Goal: Transaction & Acquisition: Purchase product/service

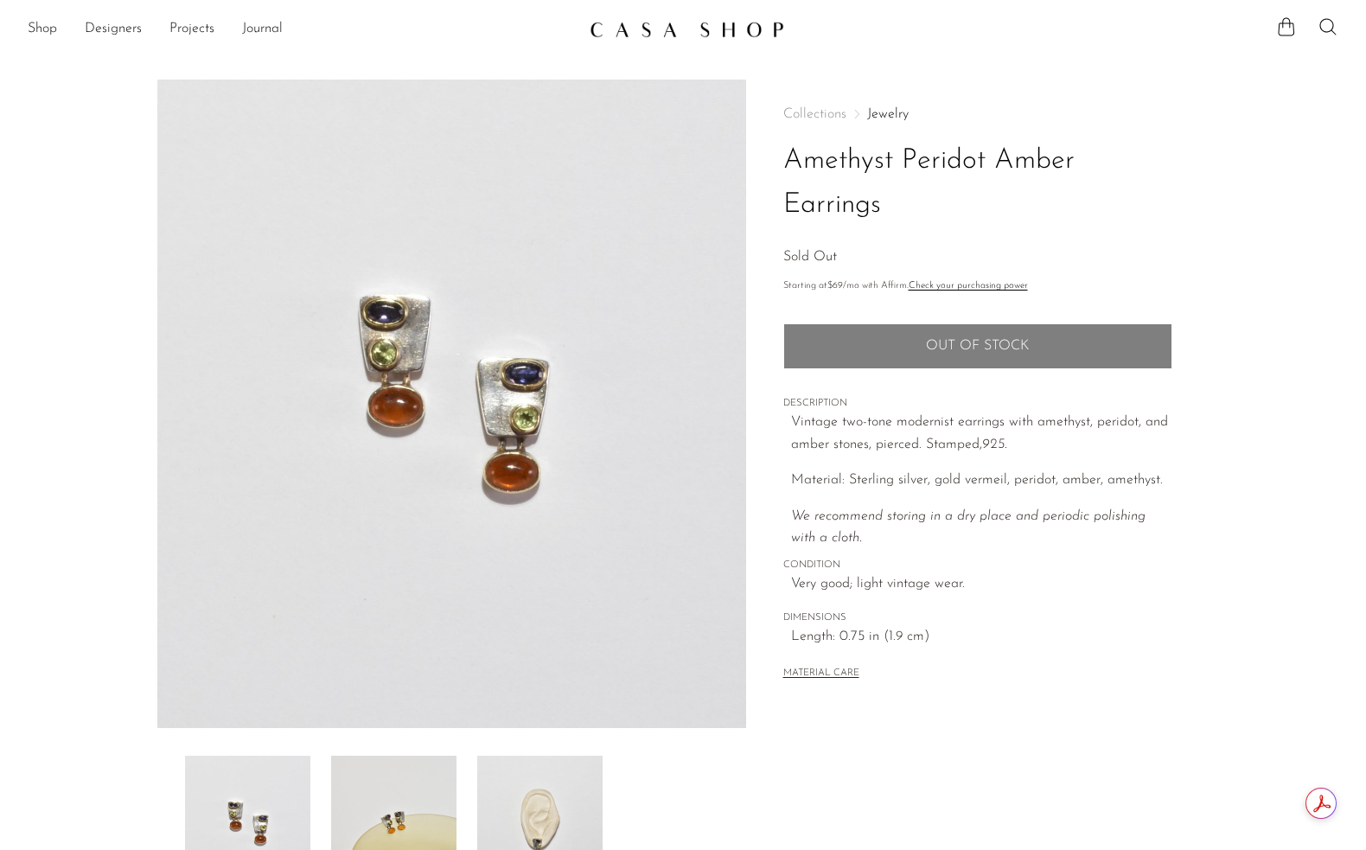
click at [431, 815] on img at bounding box center [393, 825] width 125 height 138
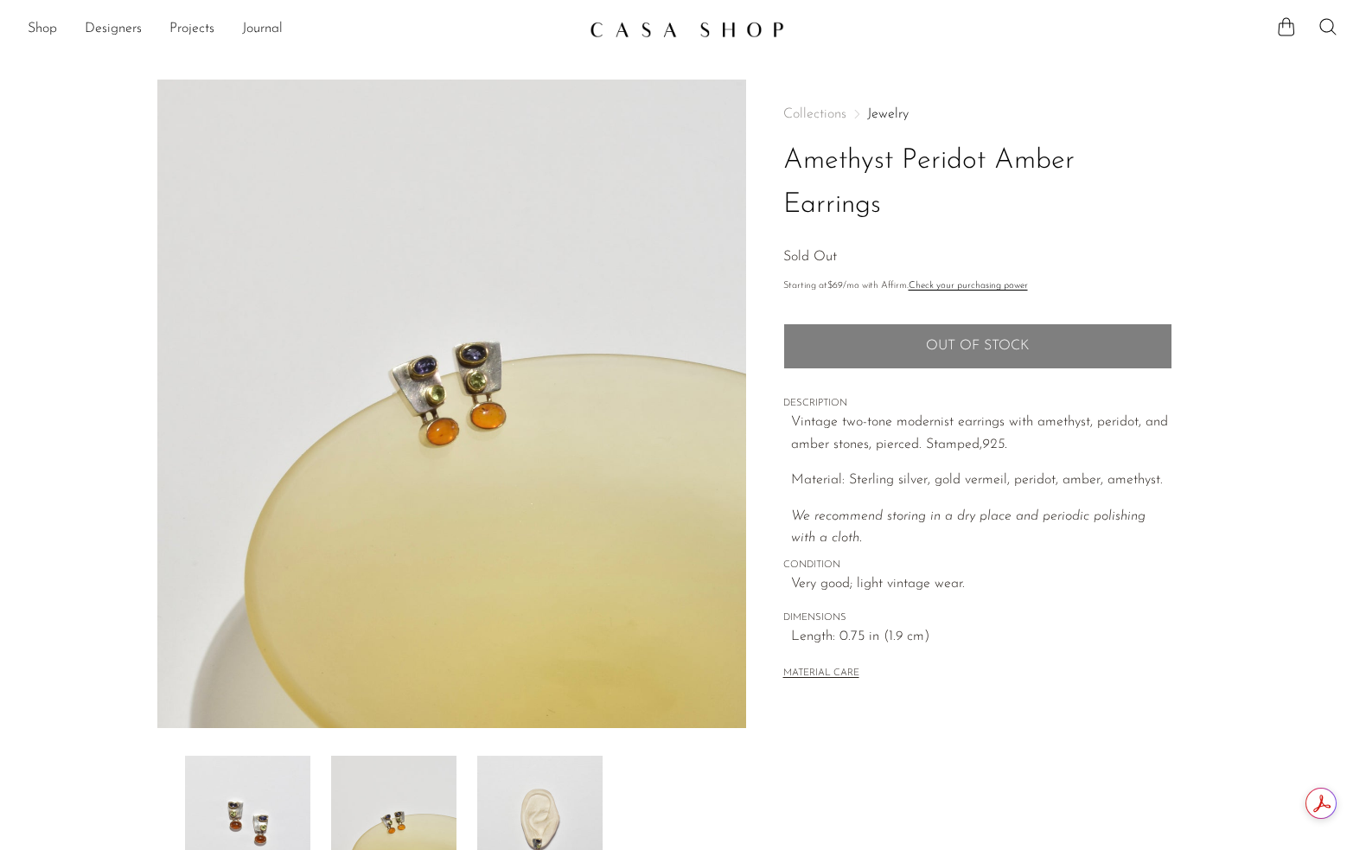
click at [523, 810] on img at bounding box center [539, 825] width 125 height 138
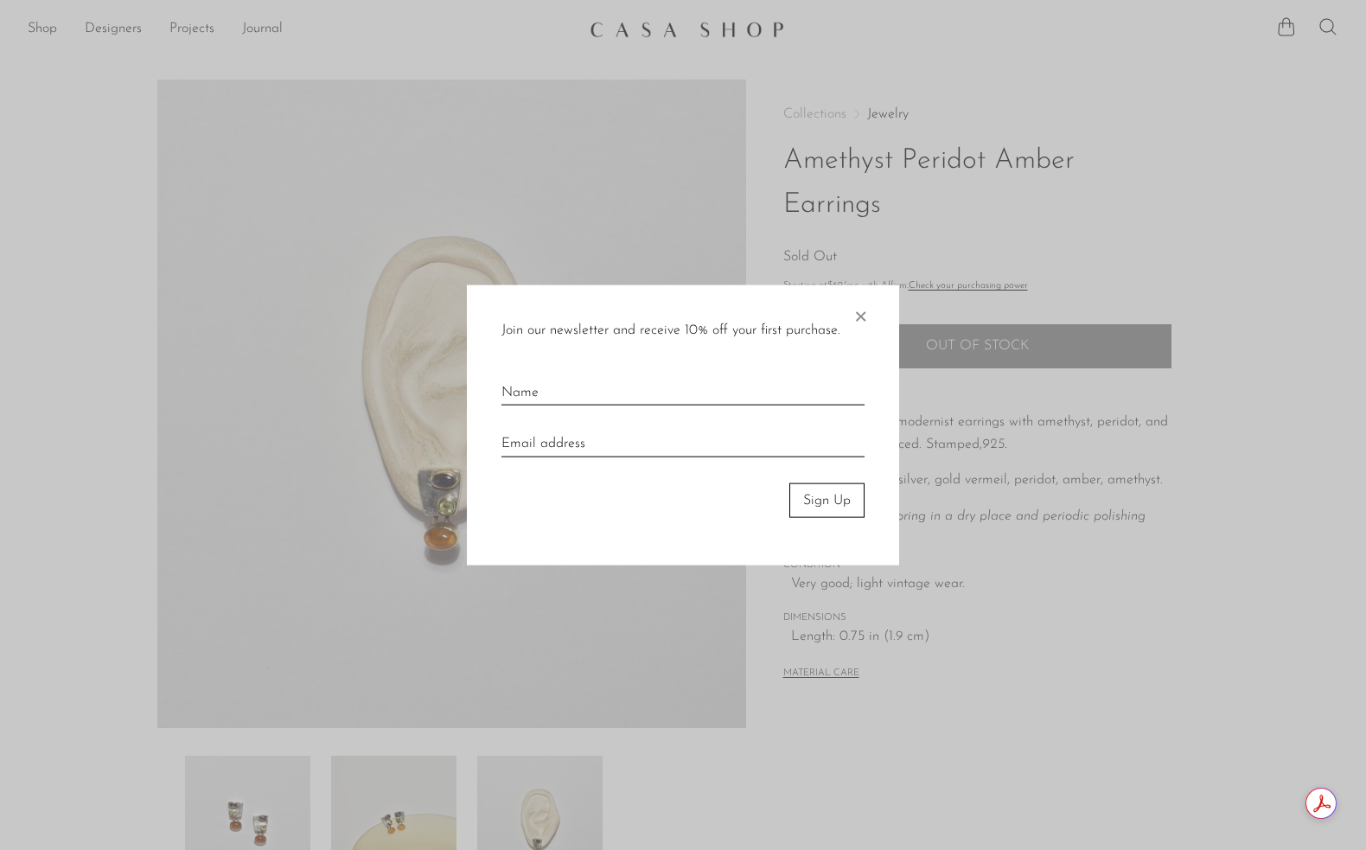
click at [866, 311] on span "×" at bounding box center [860, 311] width 17 height 55
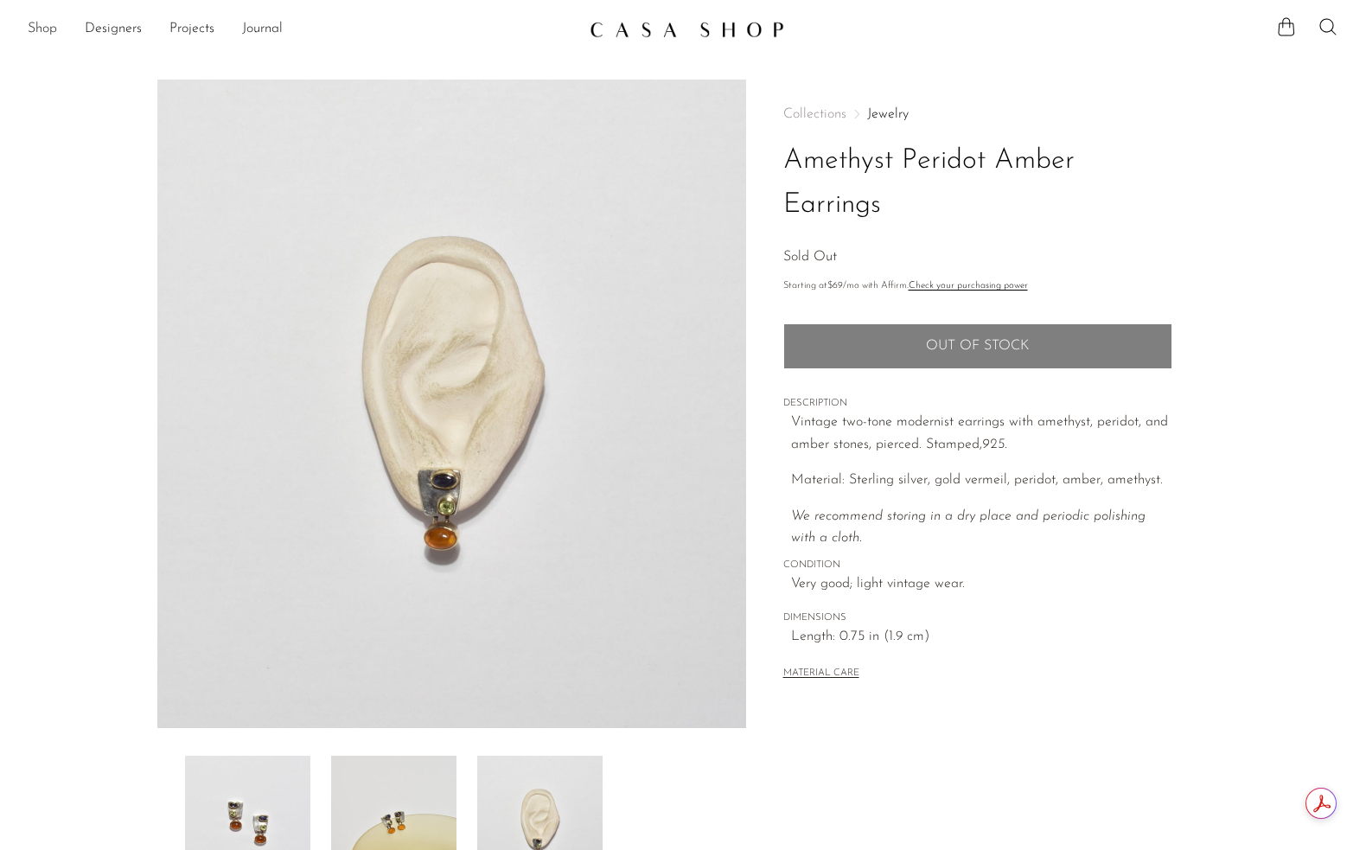
click at [48, 30] on link "Shop" at bounding box center [42, 29] width 29 height 22
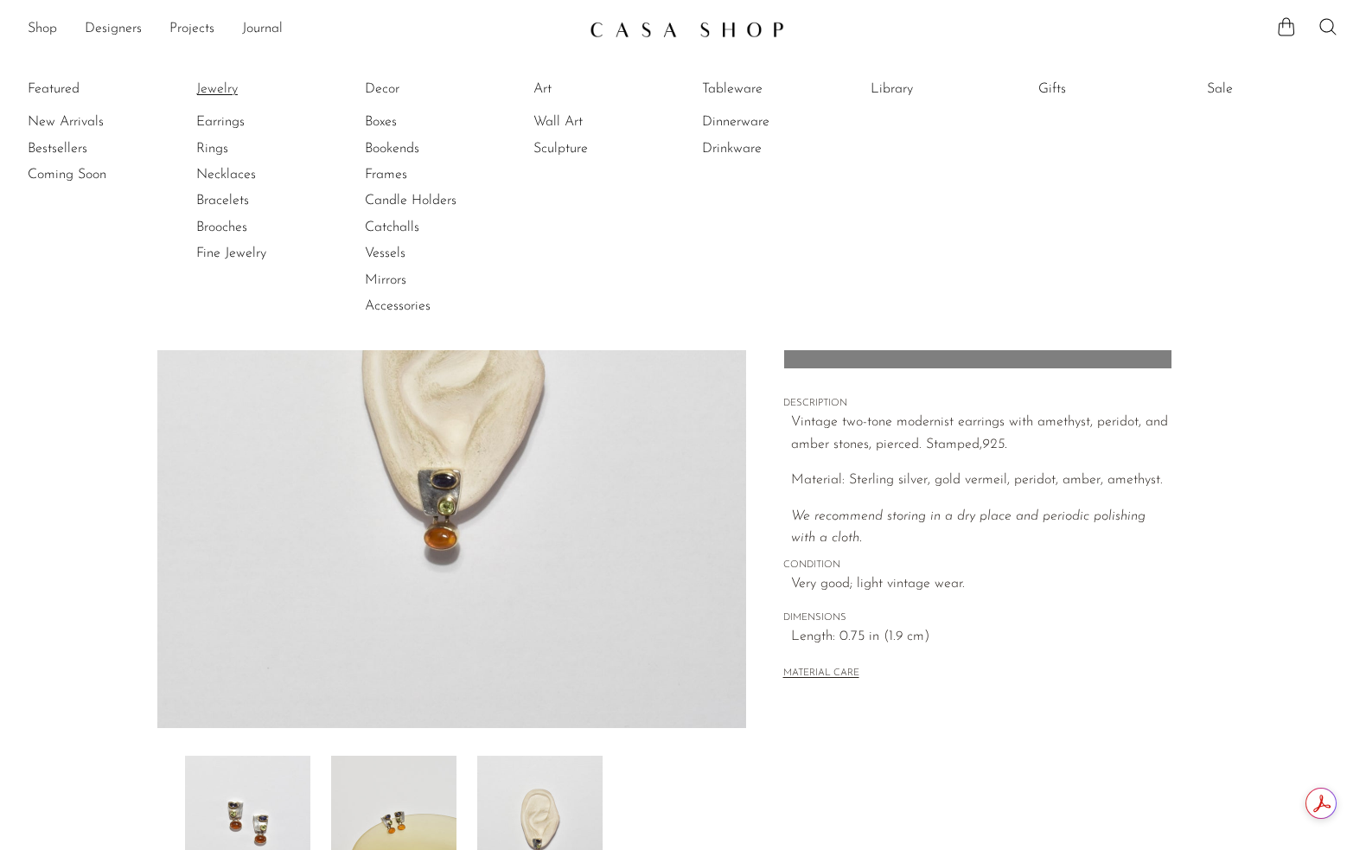
click at [220, 87] on link "Jewelry" at bounding box center [261, 89] width 130 height 19
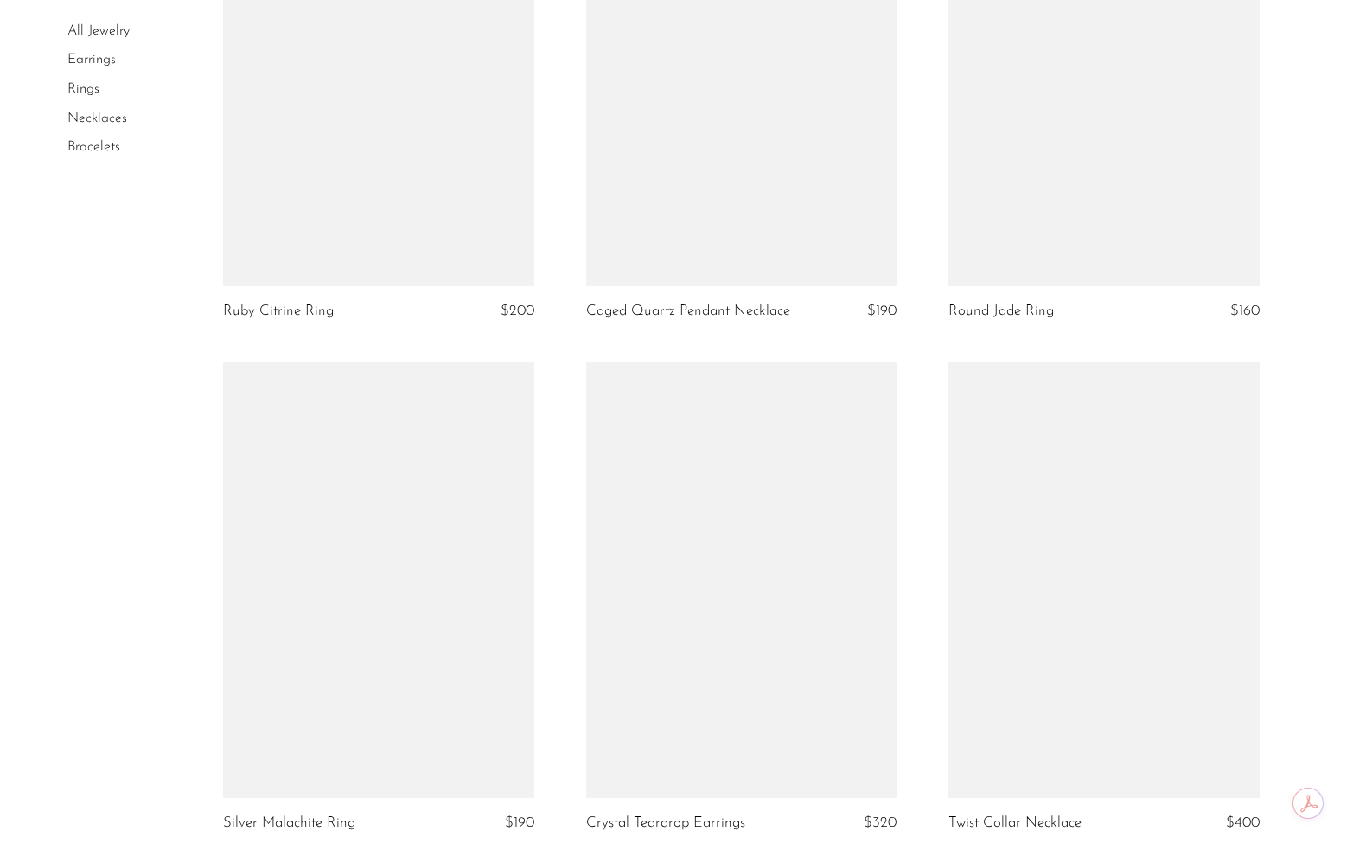
scroll to position [5867, 0]
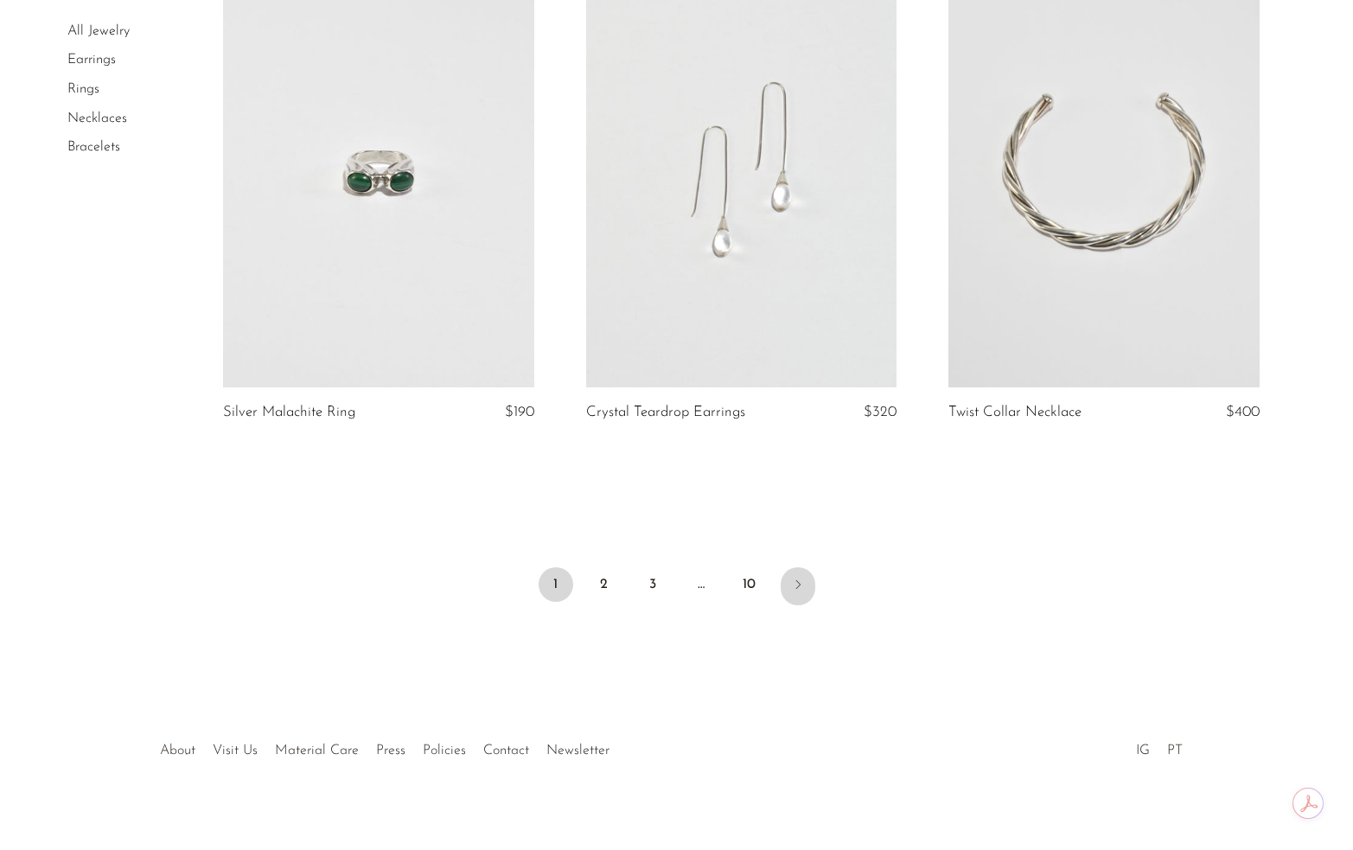
click at [795, 578] on icon "Next" at bounding box center [798, 585] width 14 height 14
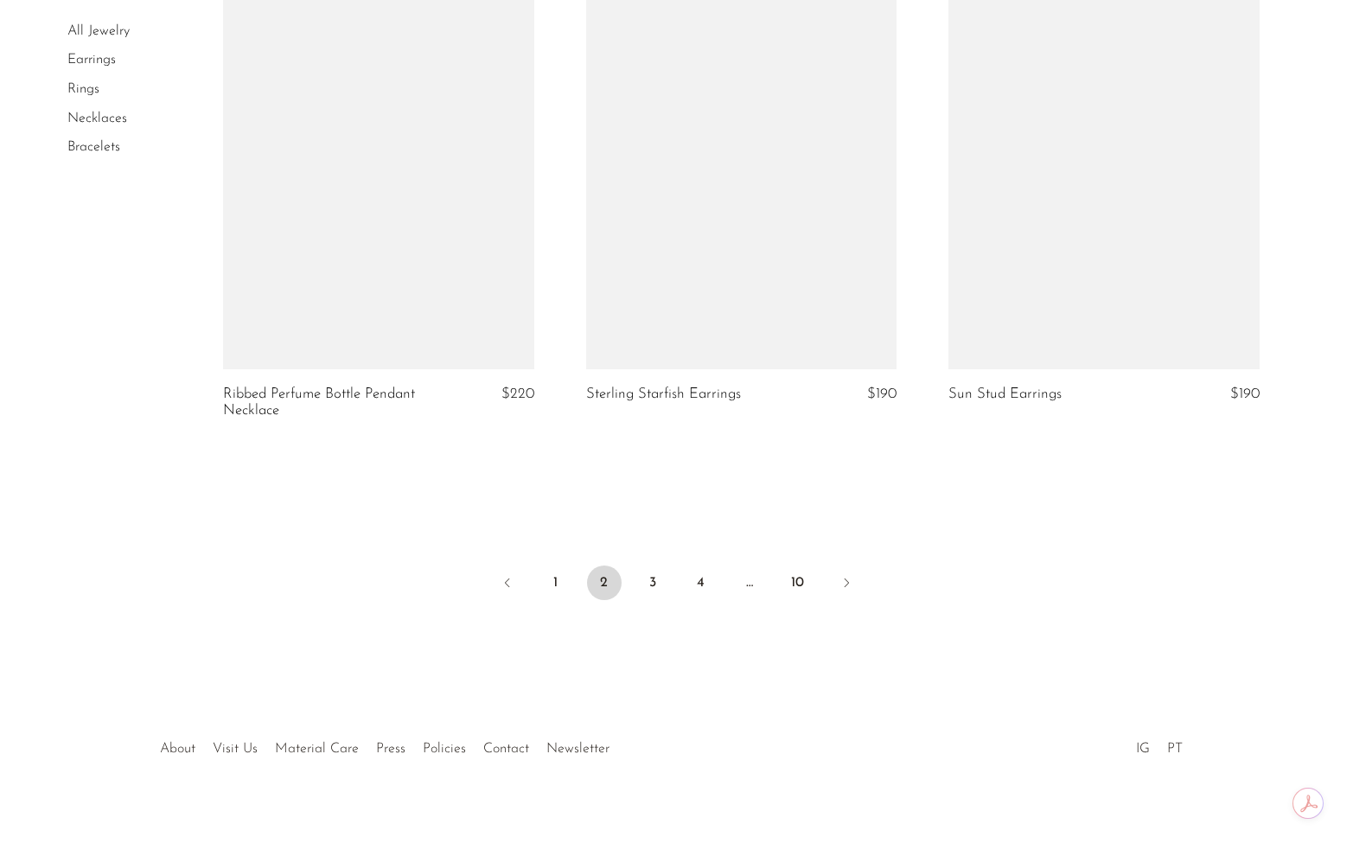
scroll to position [5907, 0]
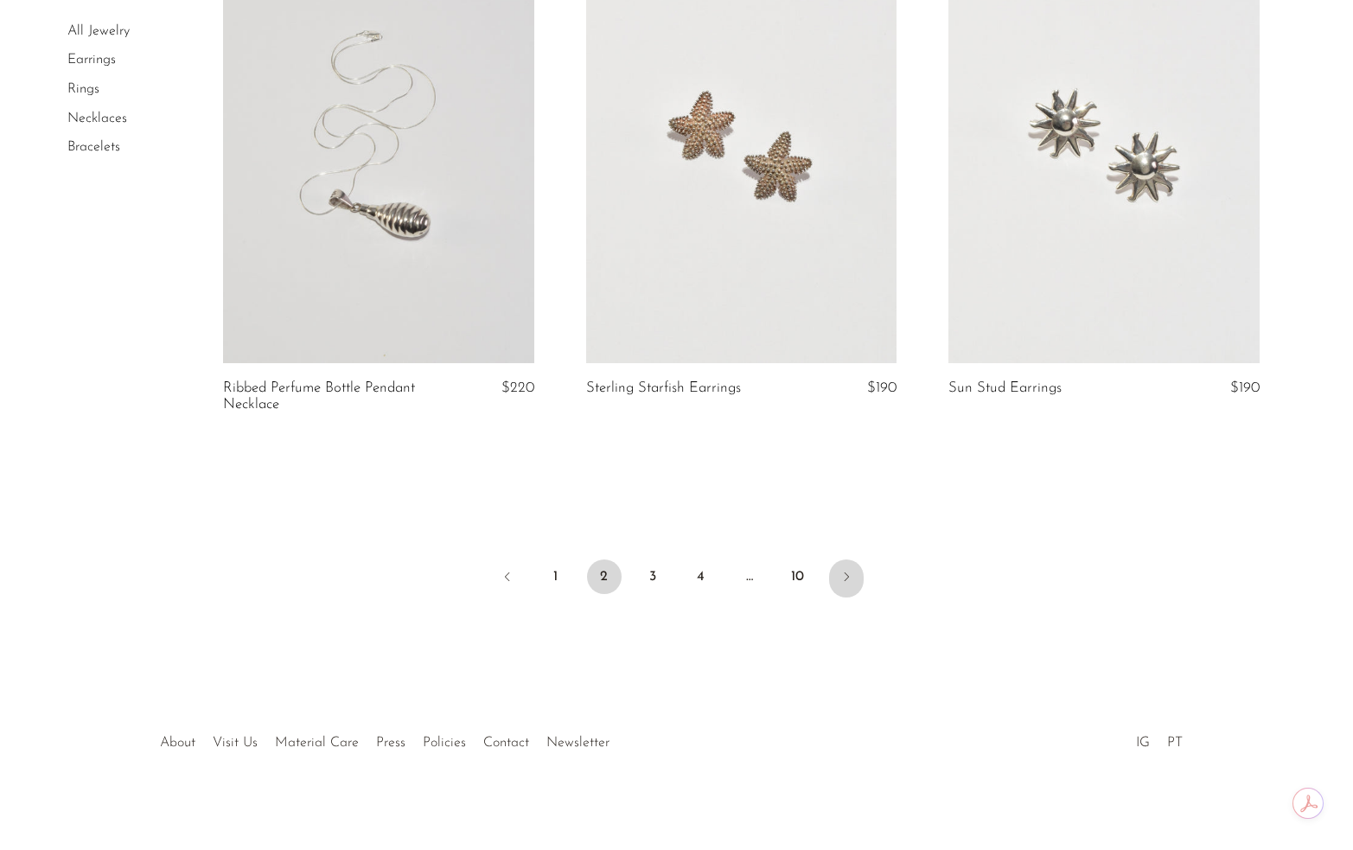
click at [846, 576] on icon "Next" at bounding box center [847, 577] width 14 height 14
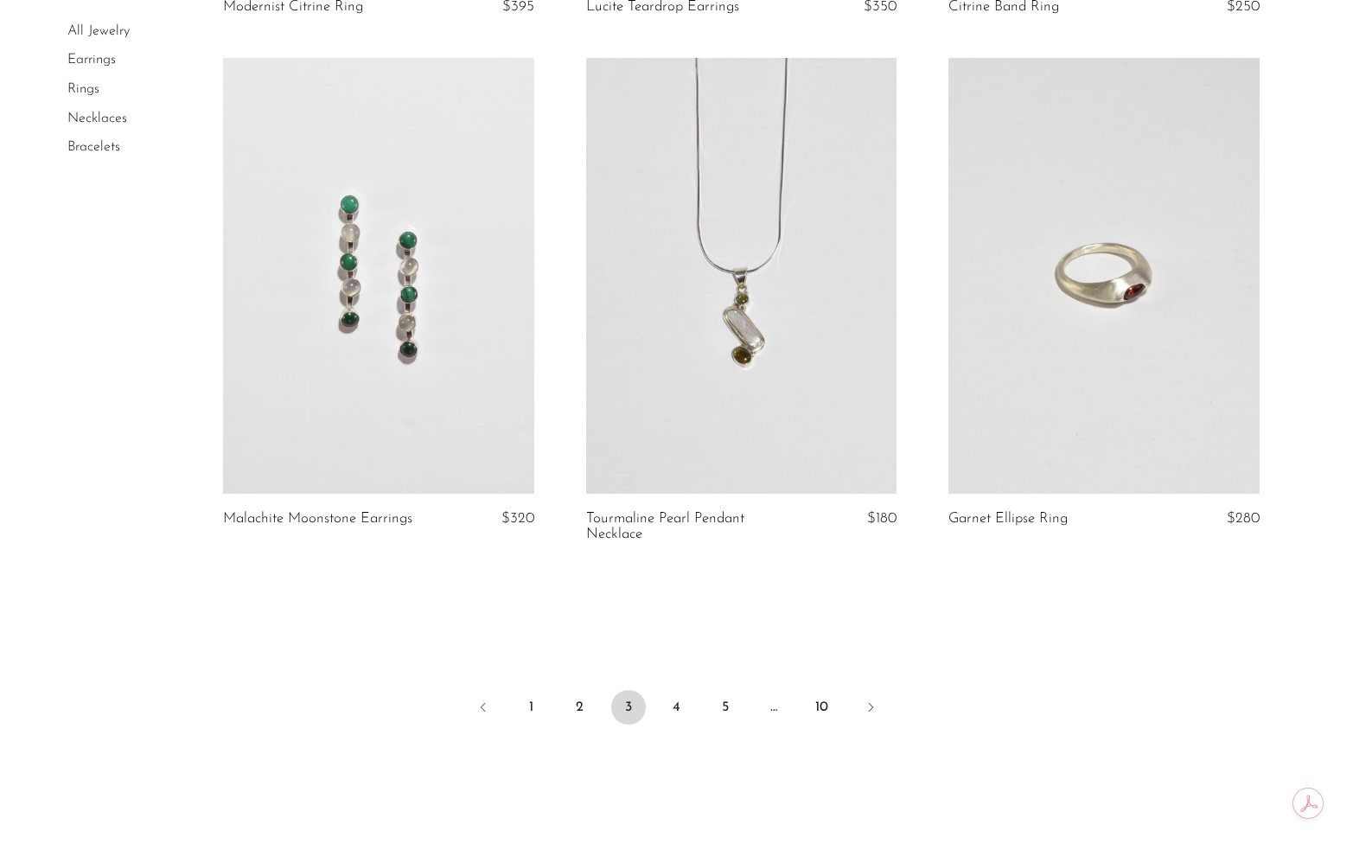
scroll to position [5765, 0]
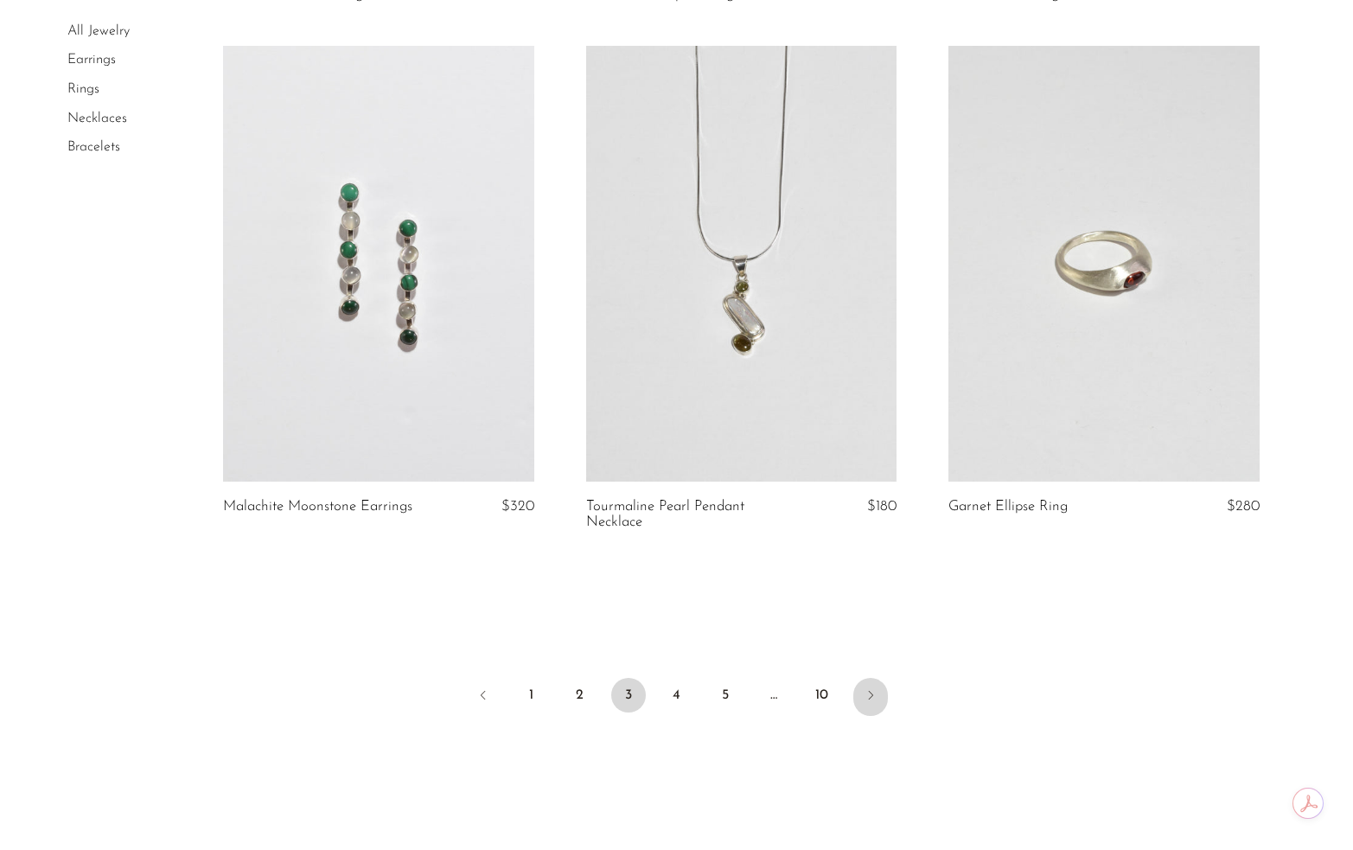
click at [862, 723] on ul "1 2 3 4 5 … 10" at bounding box center [677, 697] width 1107 height 52
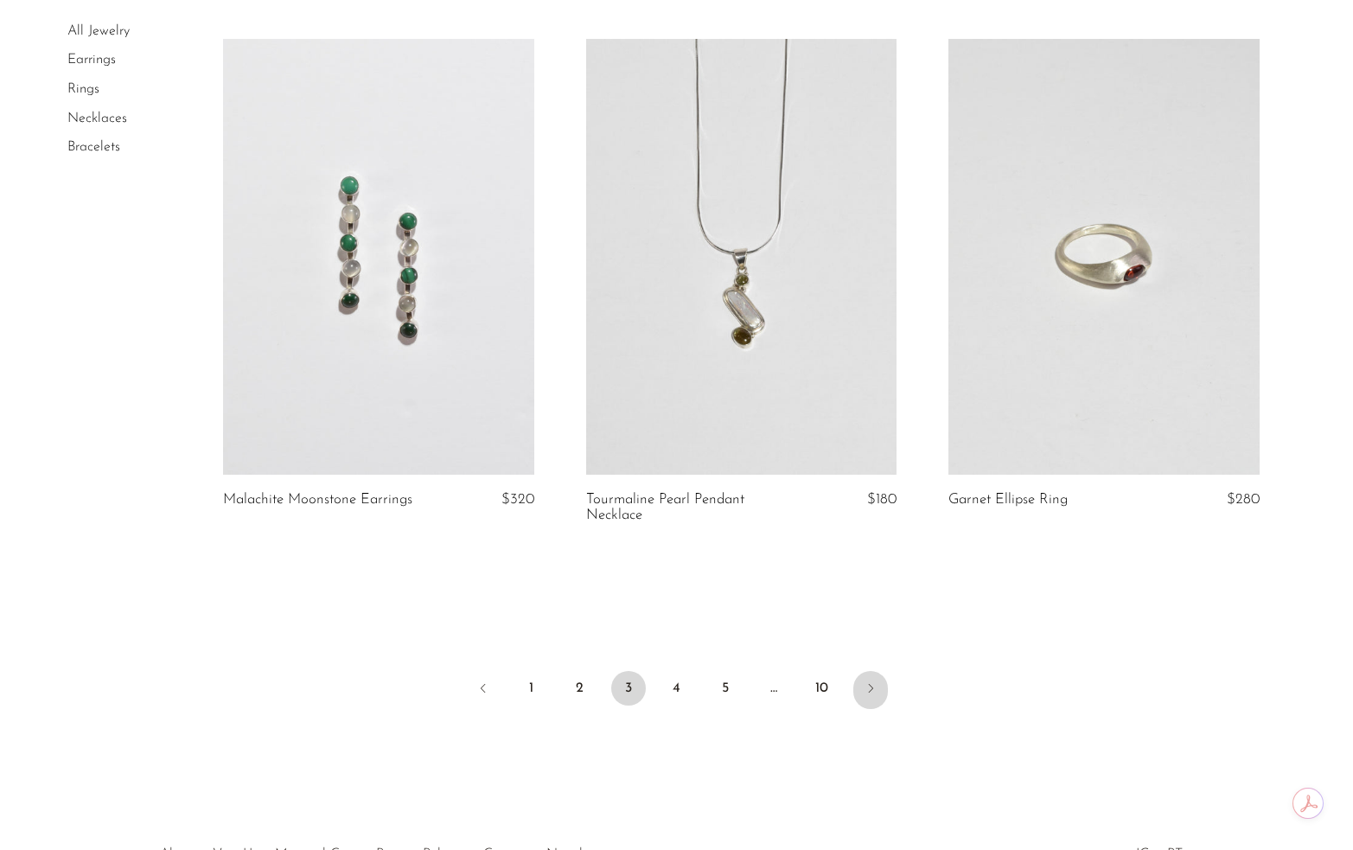
click at [866, 695] on icon "Next" at bounding box center [871, 688] width 14 height 14
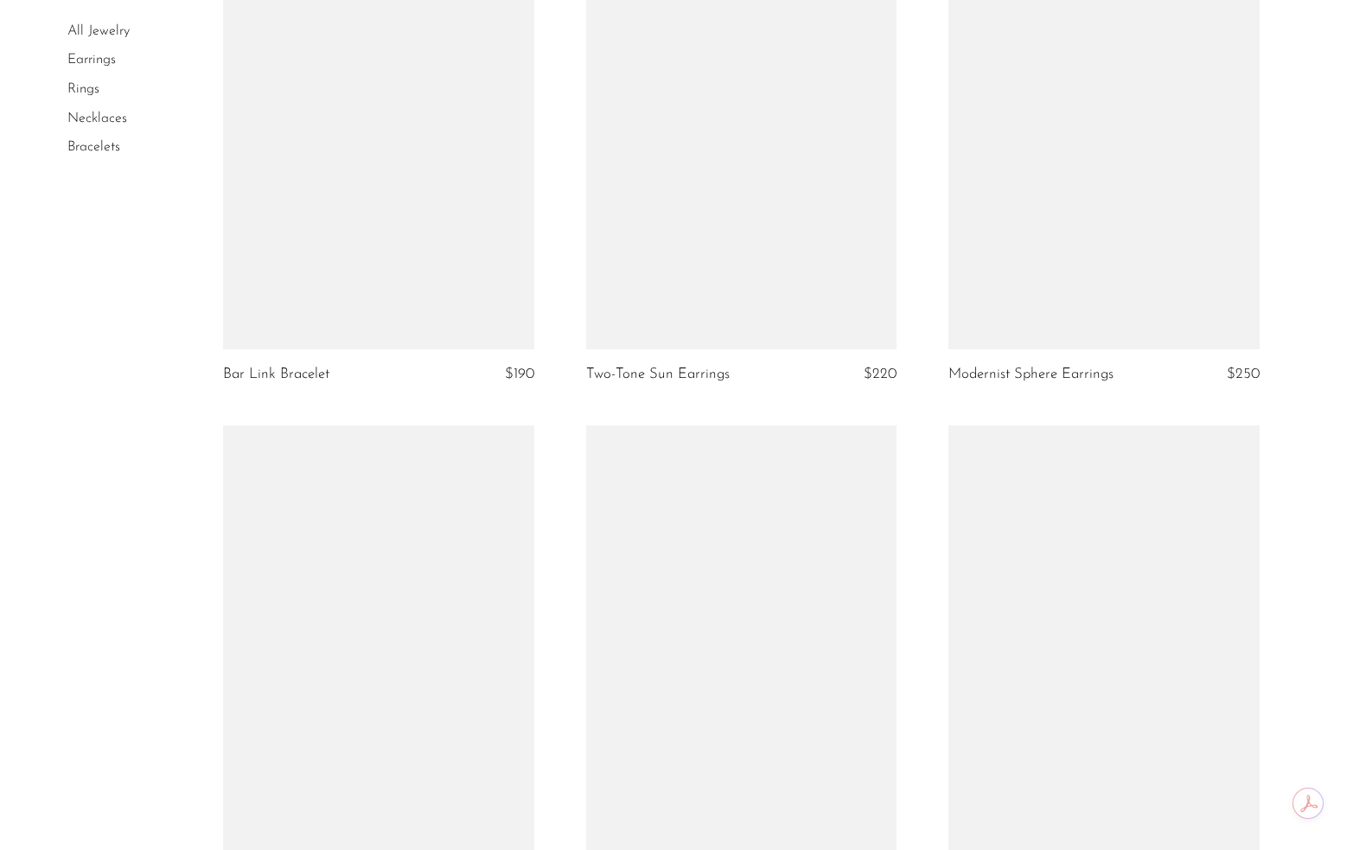
scroll to position [5472, 0]
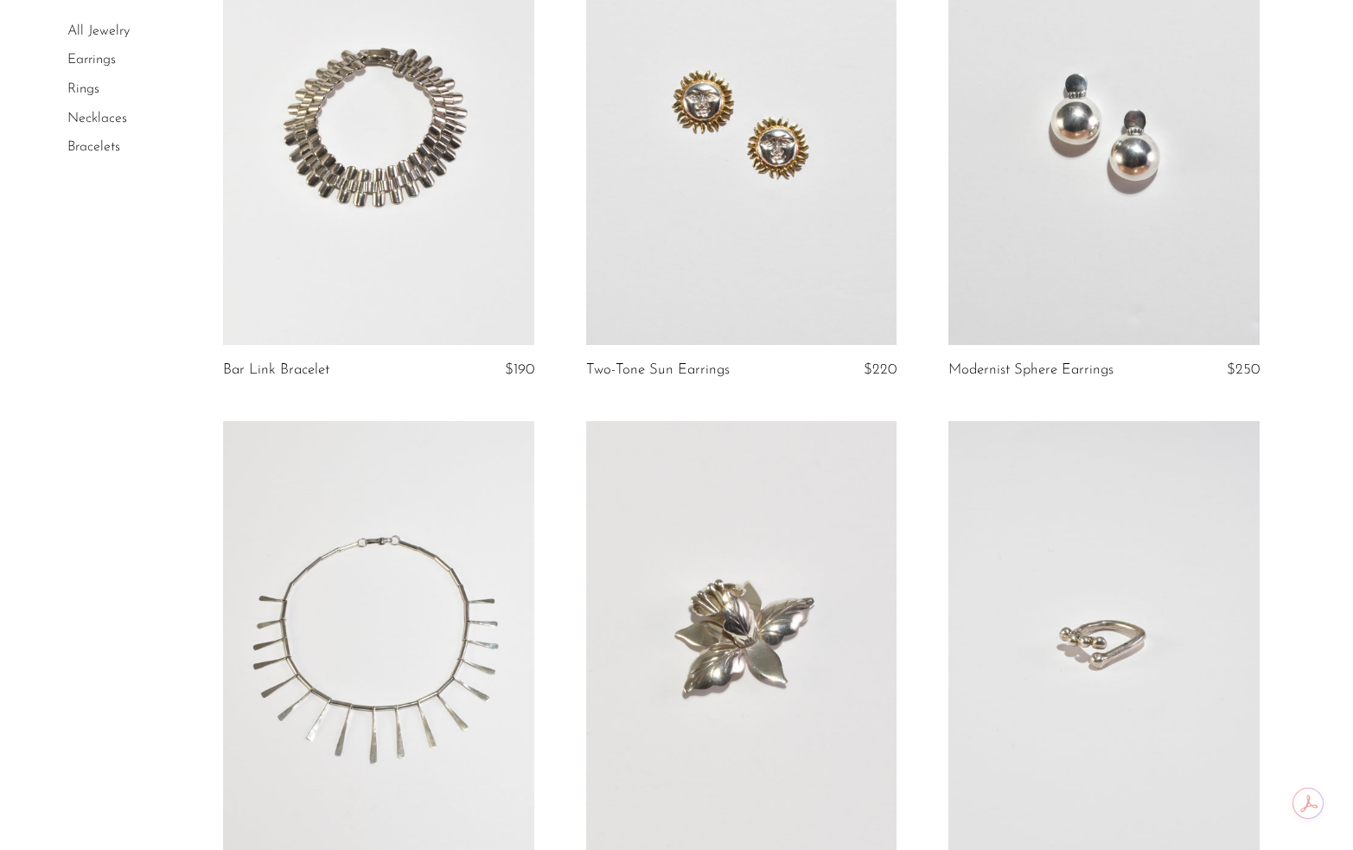
click at [782, 213] on link at bounding box center [741, 127] width 310 height 435
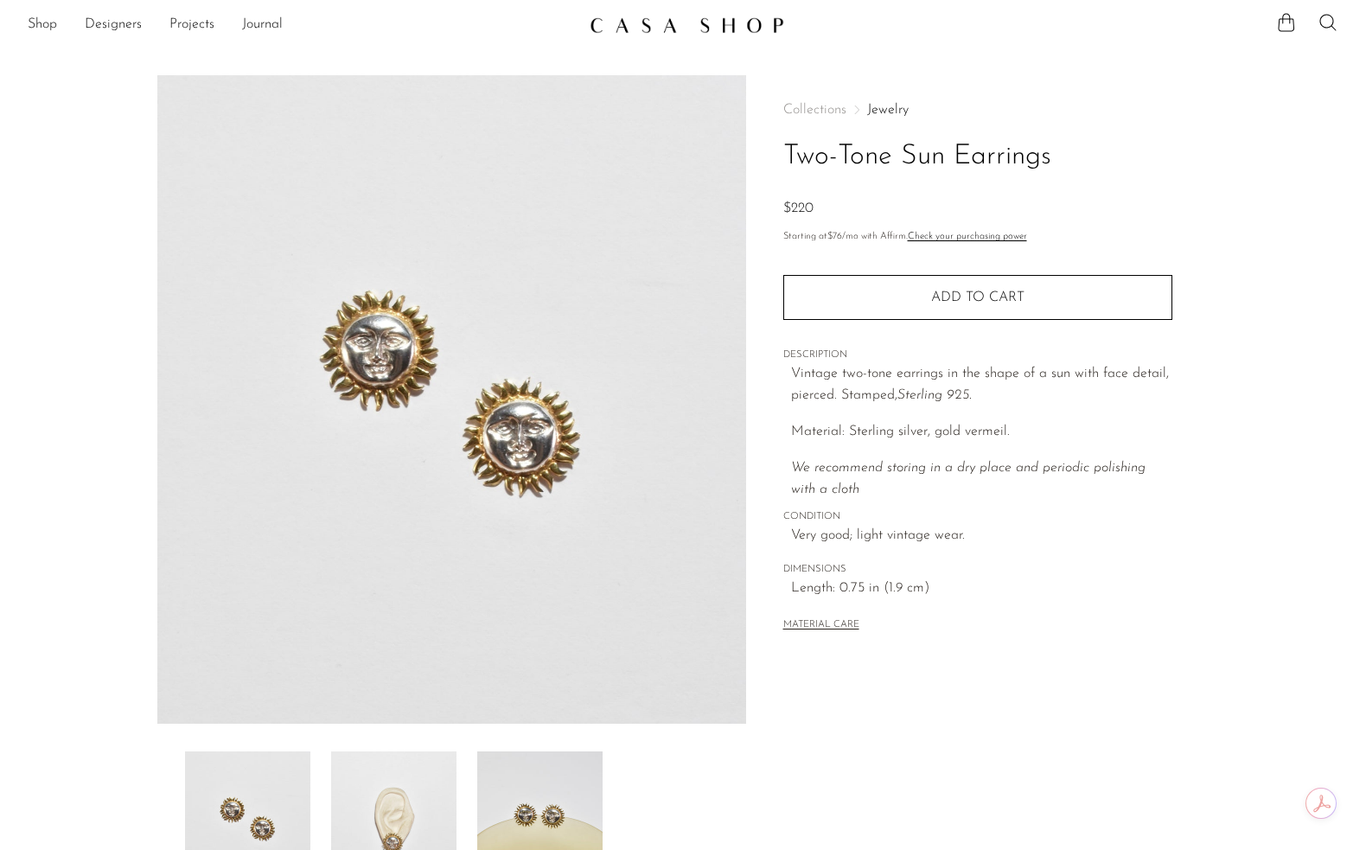
click at [412, 794] on img at bounding box center [393, 820] width 125 height 138
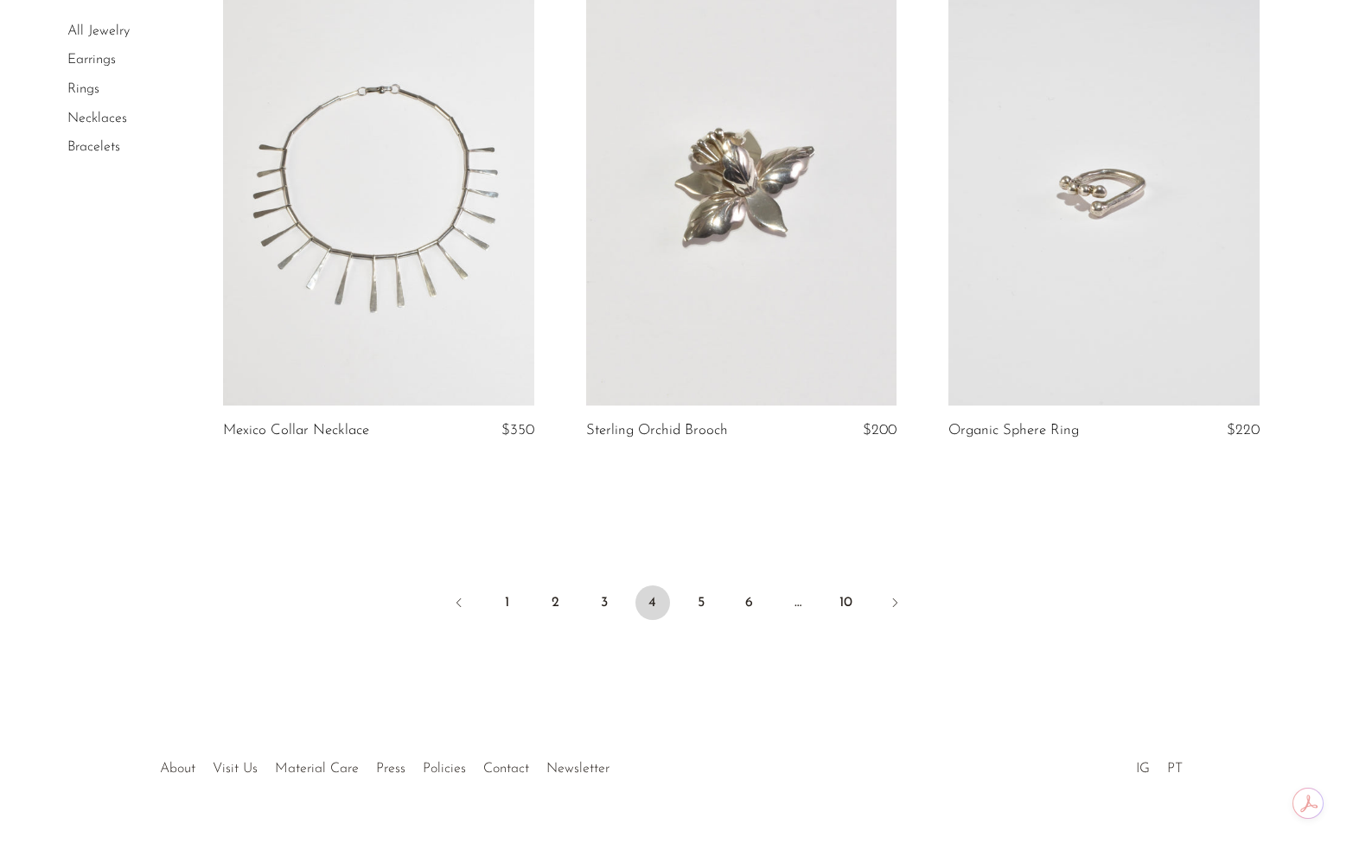
scroll to position [5935, 0]
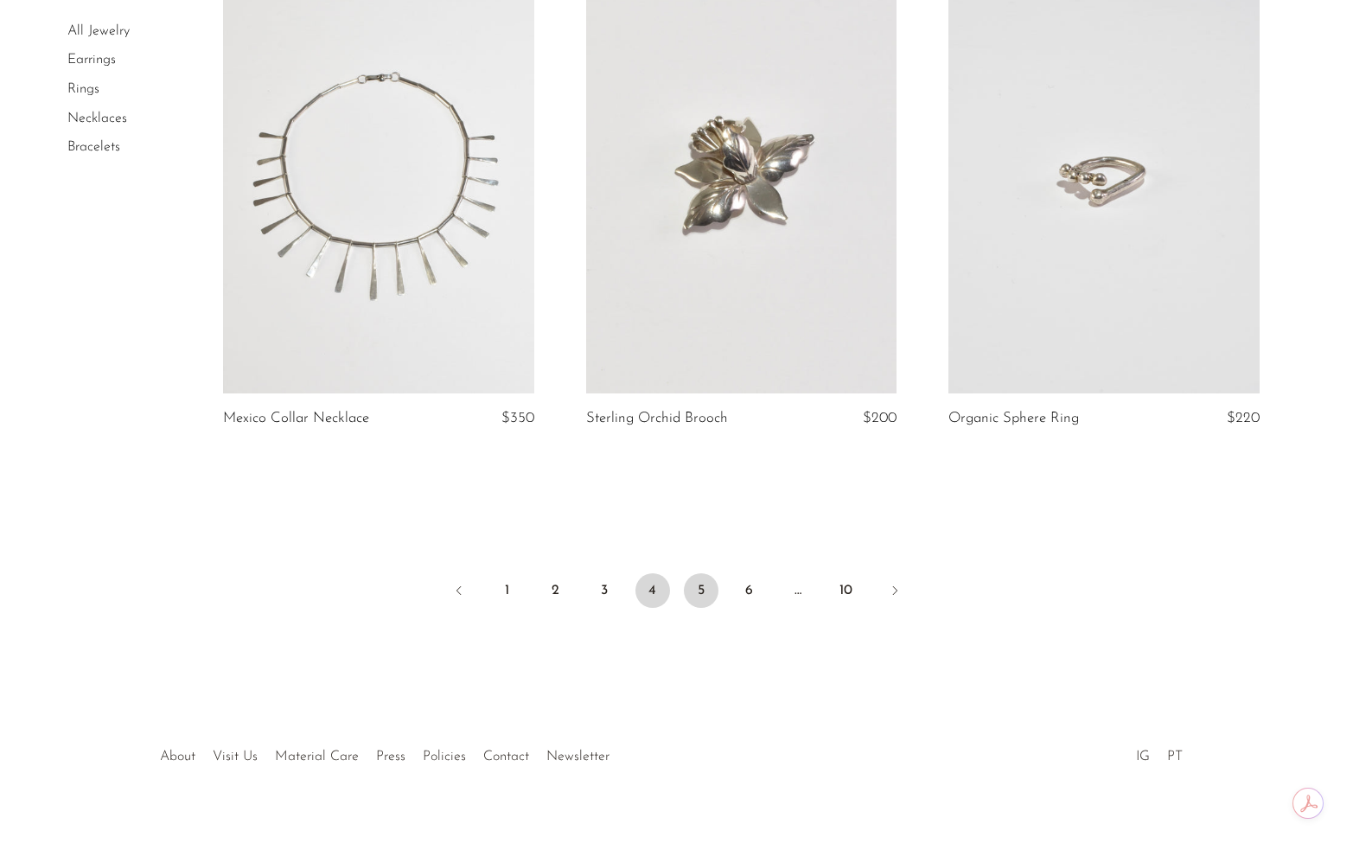
click at [691, 575] on link "5" at bounding box center [701, 590] width 35 height 35
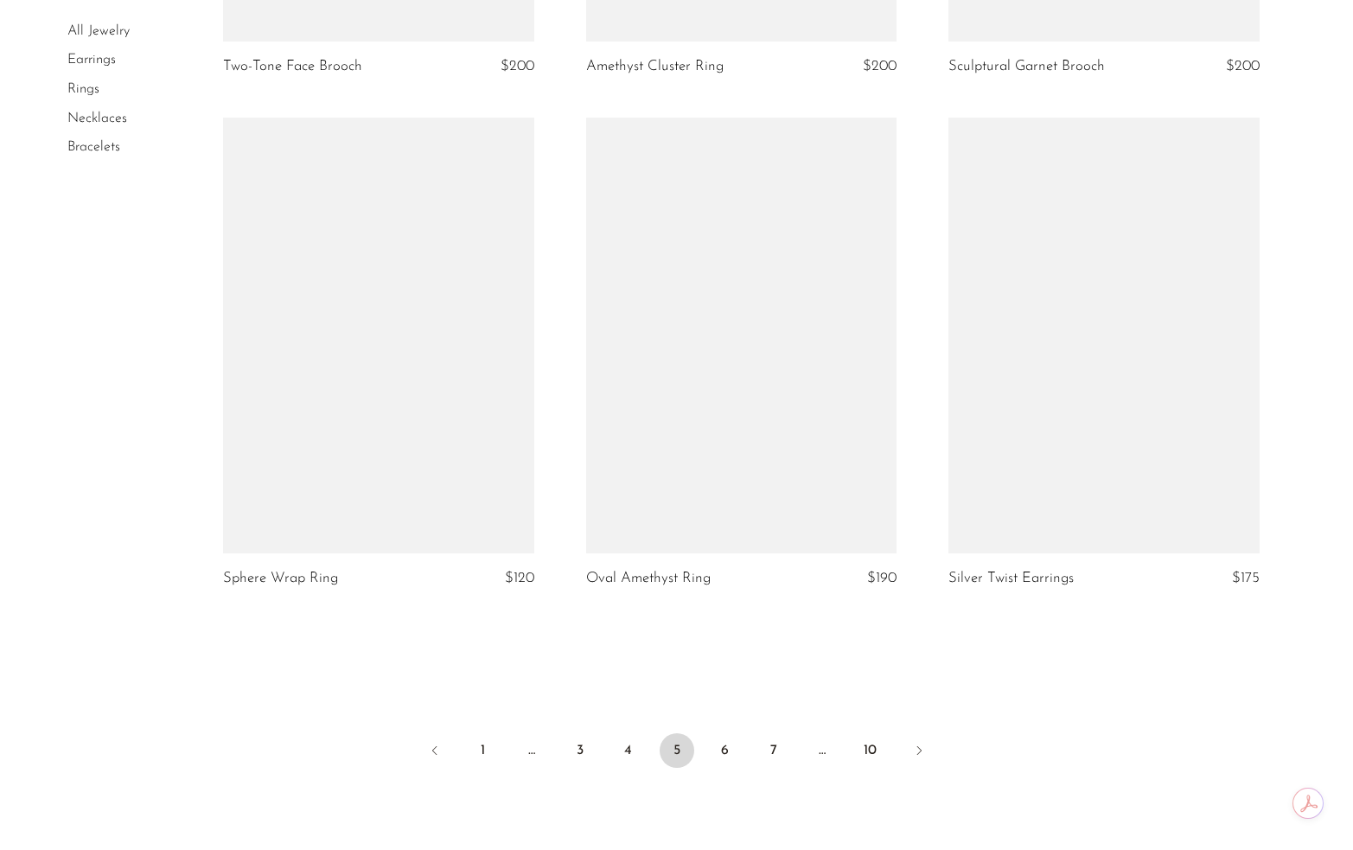
scroll to position [5698, 0]
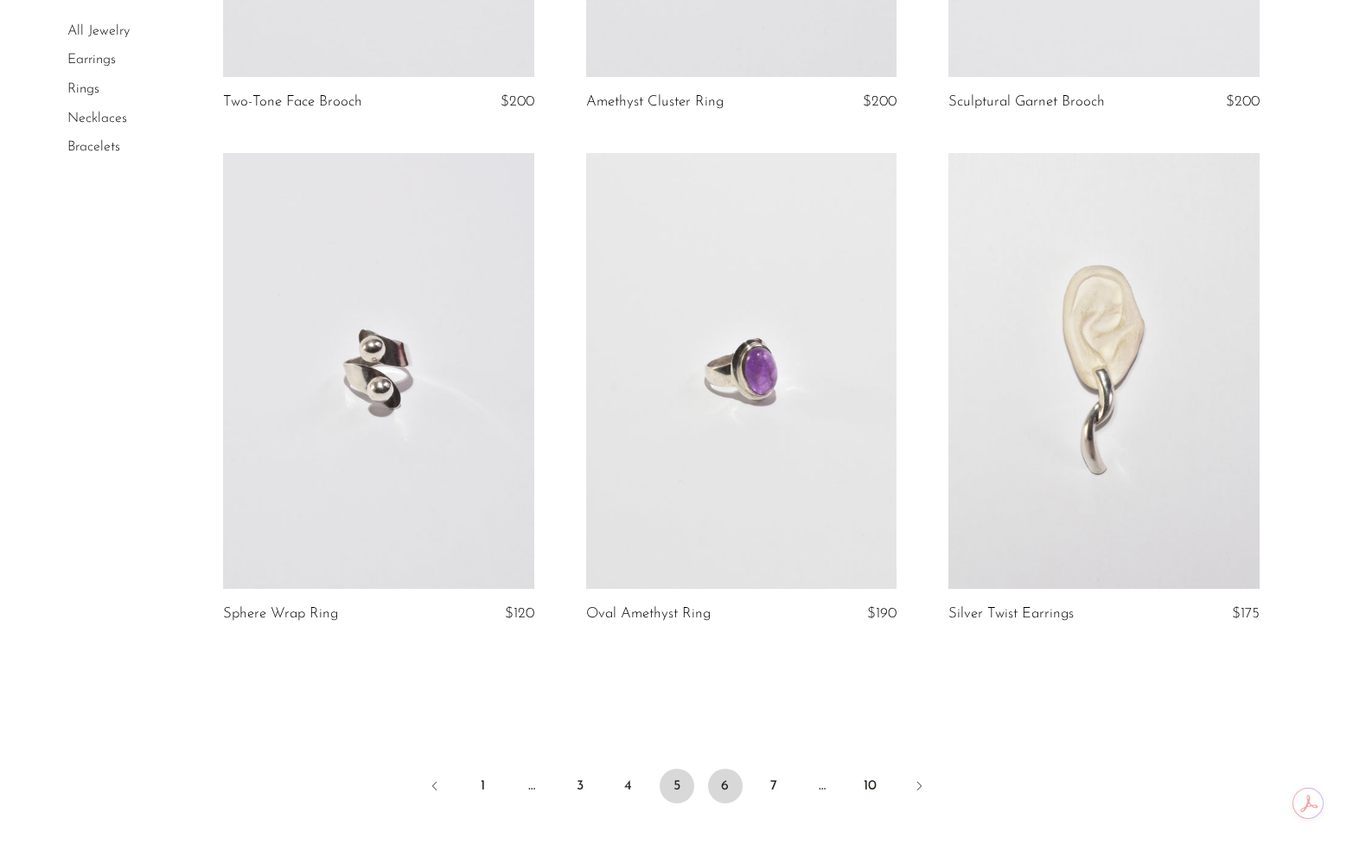
click at [731, 789] on link "6" at bounding box center [725, 786] width 35 height 35
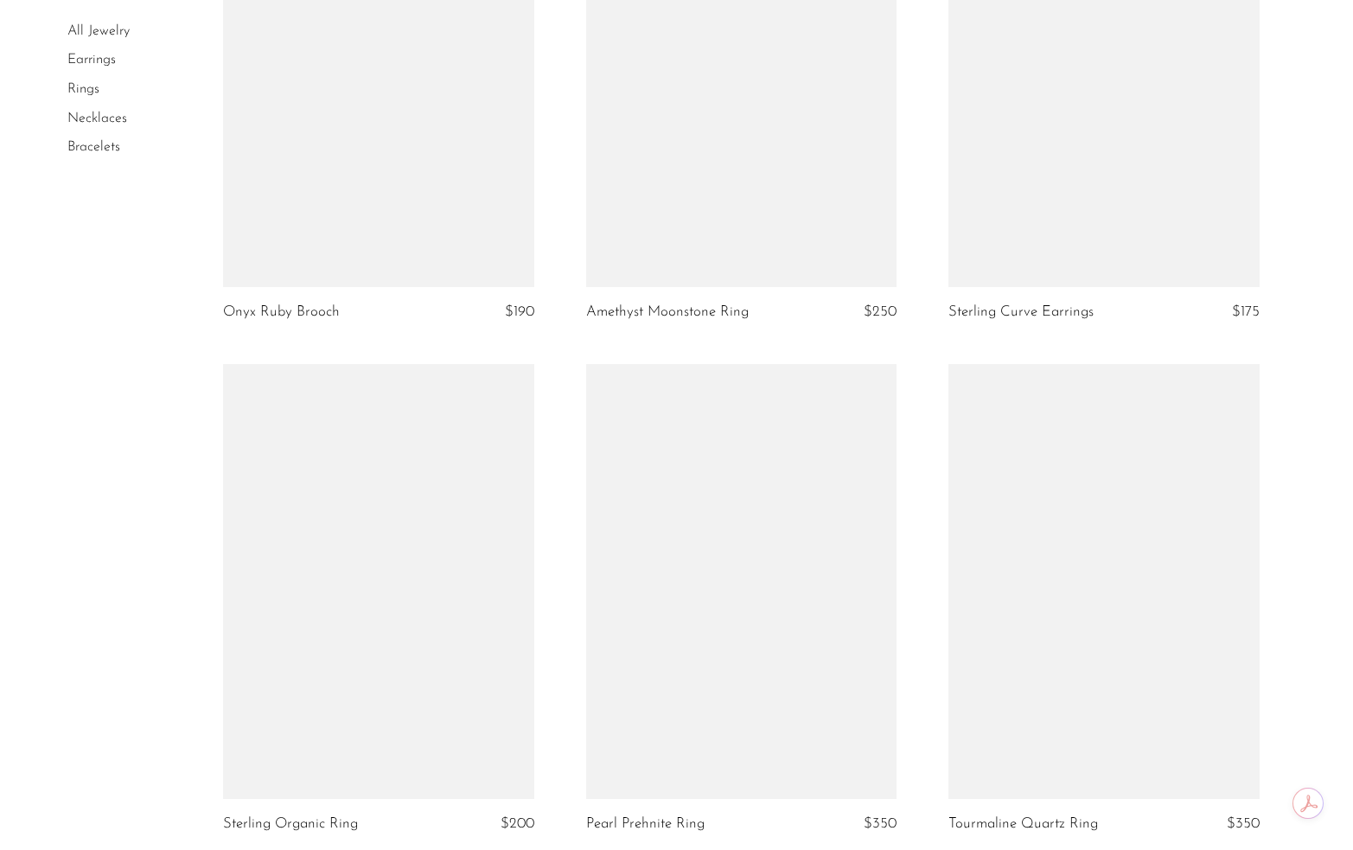
scroll to position [3915, 0]
